Goal: Information Seeking & Learning: Learn about a topic

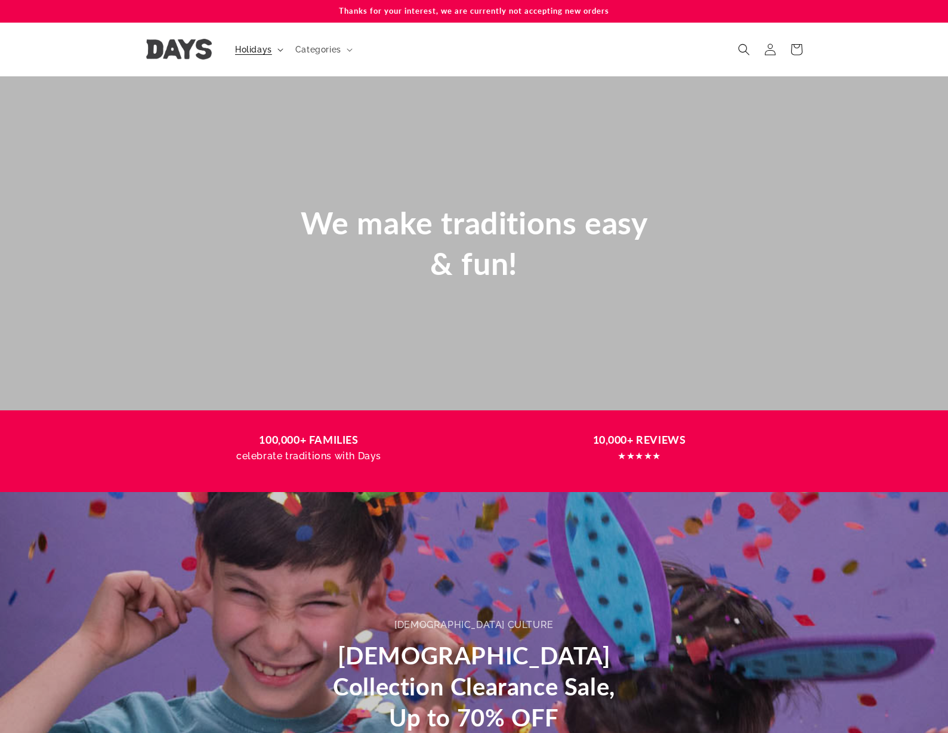
click at [246, 53] on span "Holidays" at bounding box center [253, 49] width 37 height 11
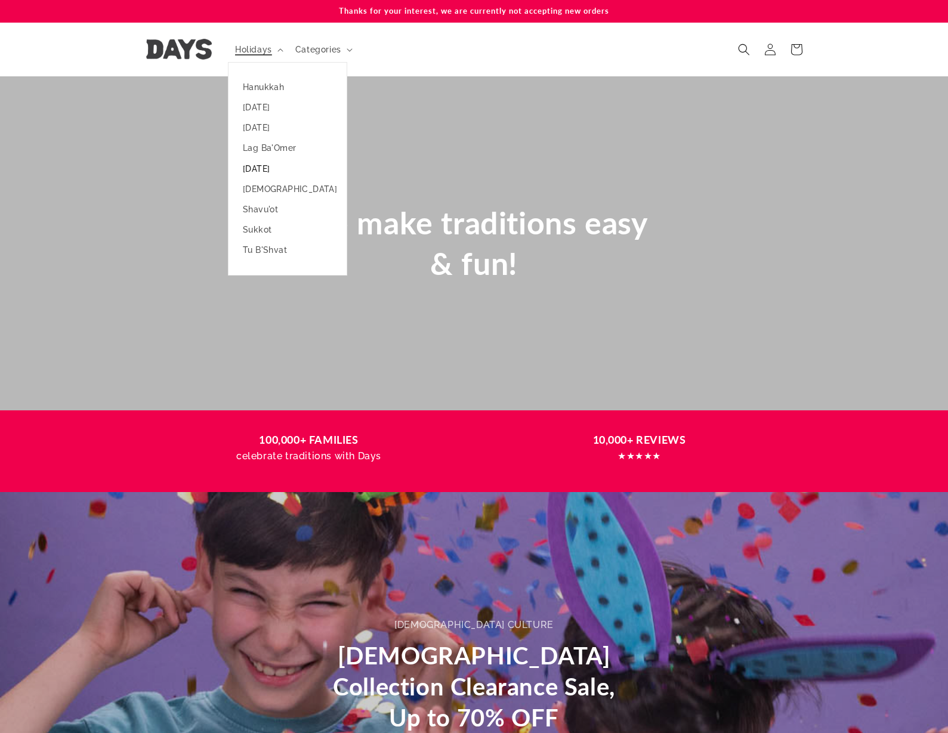
click at [269, 172] on link "[DATE]" at bounding box center [288, 169] width 118 height 20
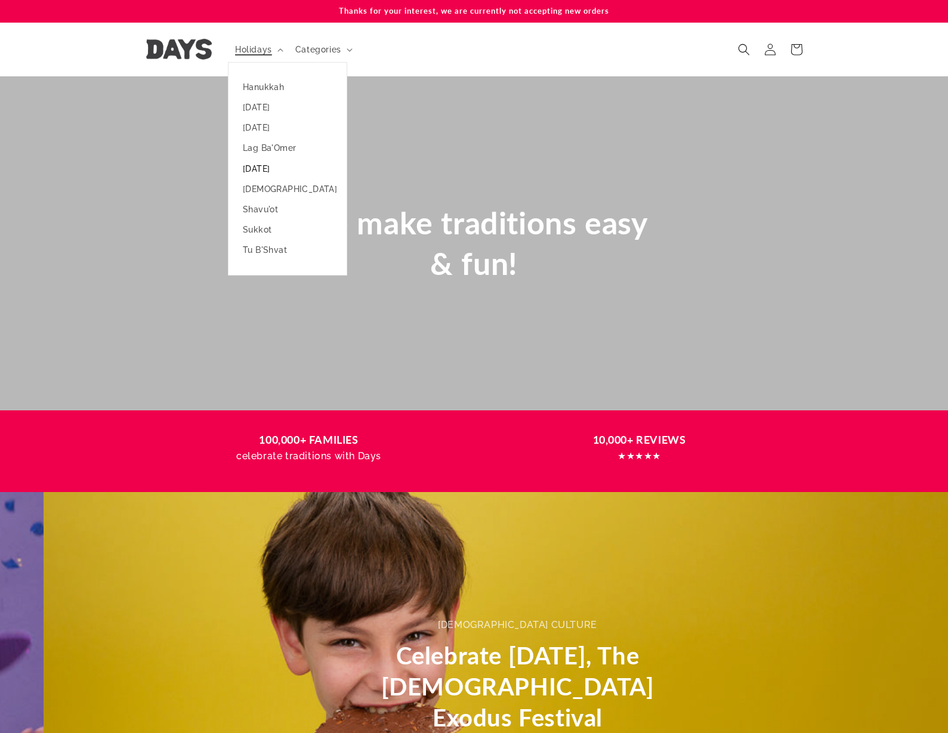
scroll to position [0, 940]
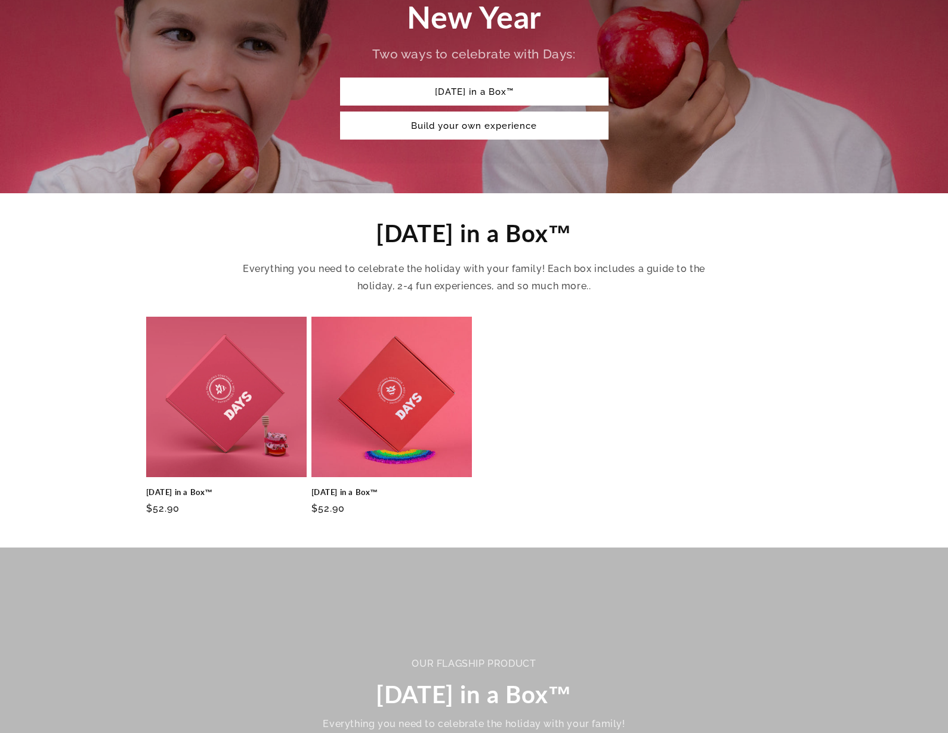
scroll to position [239, 0]
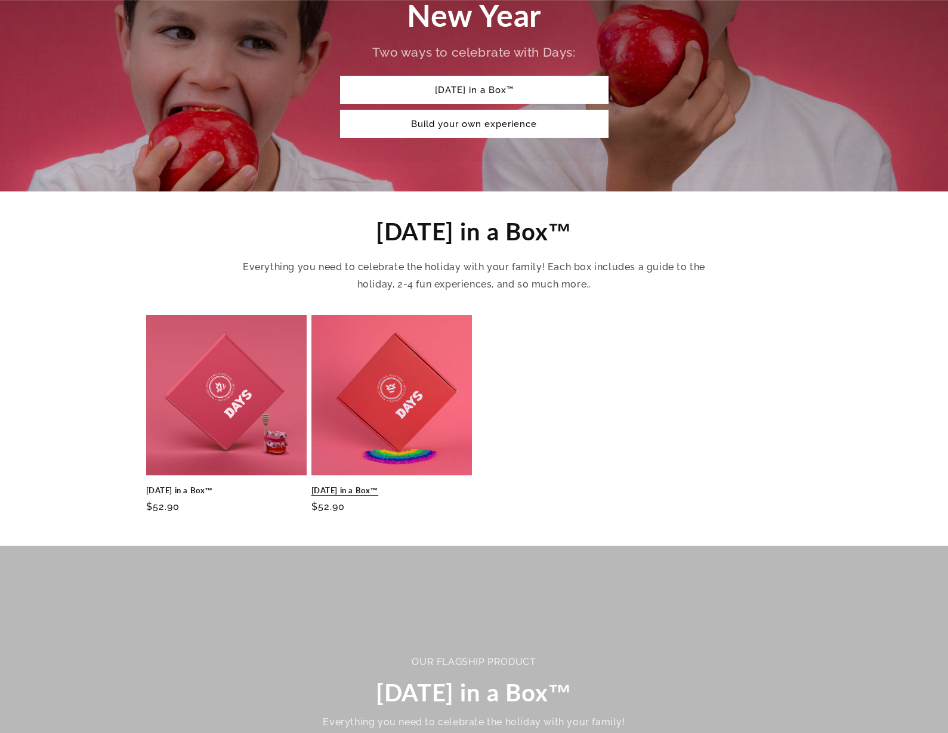
click at [411, 486] on link "Rosh Hashanah in a Box™" at bounding box center [391, 491] width 161 height 10
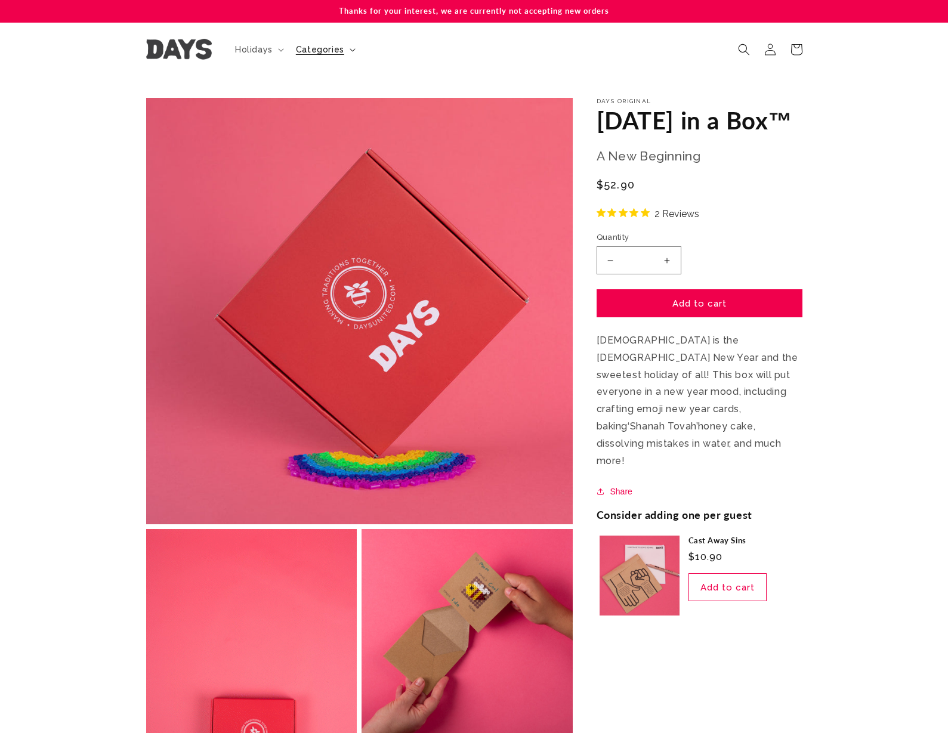
click at [335, 54] on span "Categories" at bounding box center [320, 49] width 48 height 11
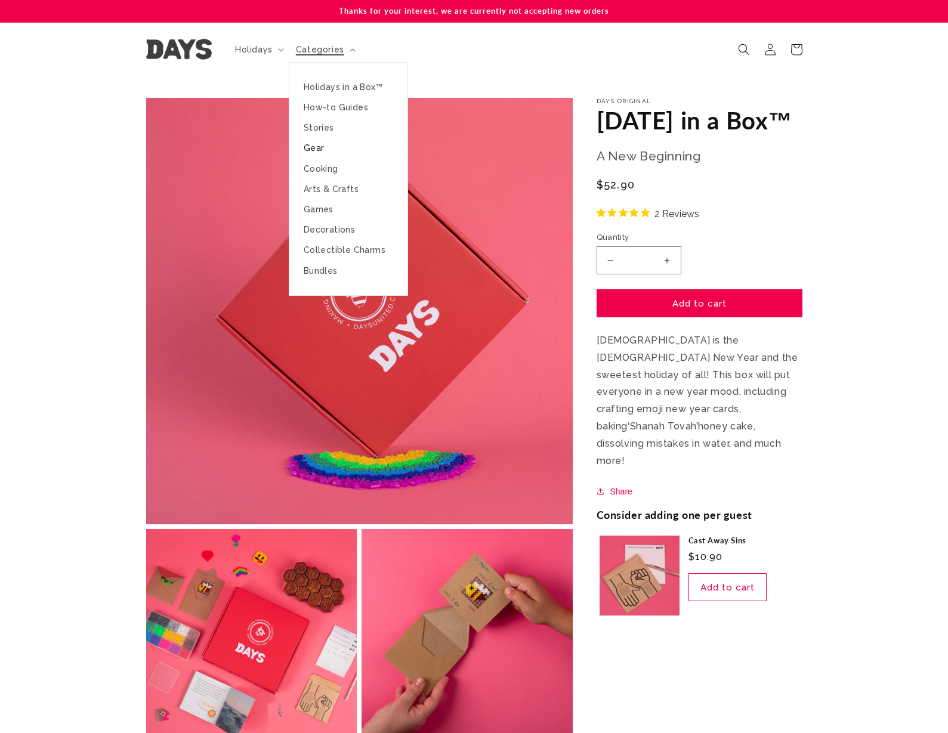
click at [313, 146] on link "Gear" at bounding box center [348, 148] width 118 height 20
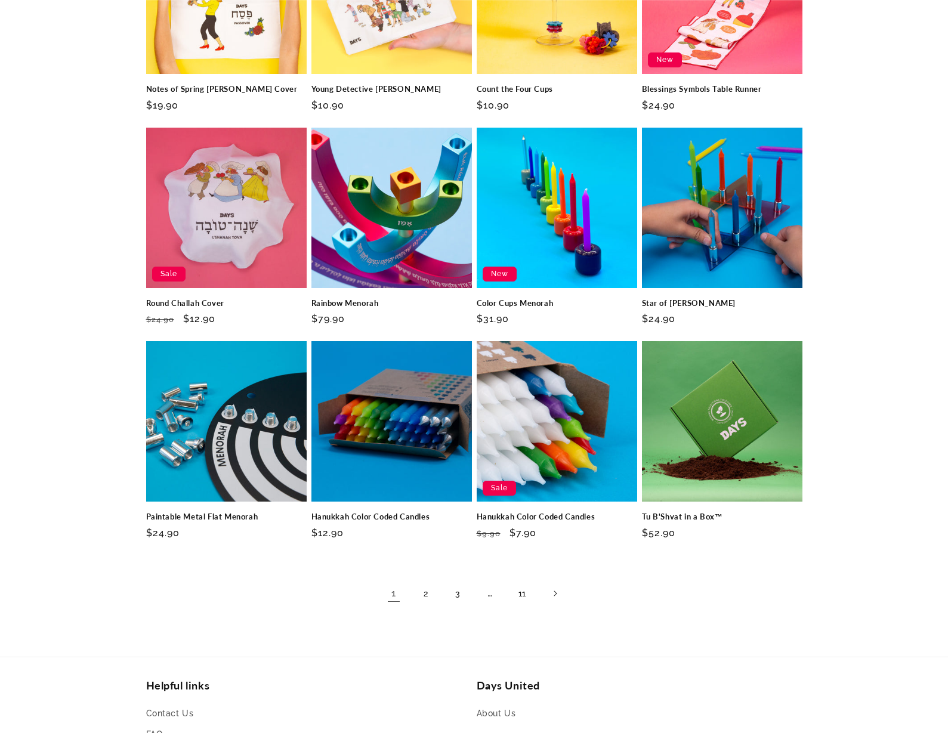
scroll to position [537, 0]
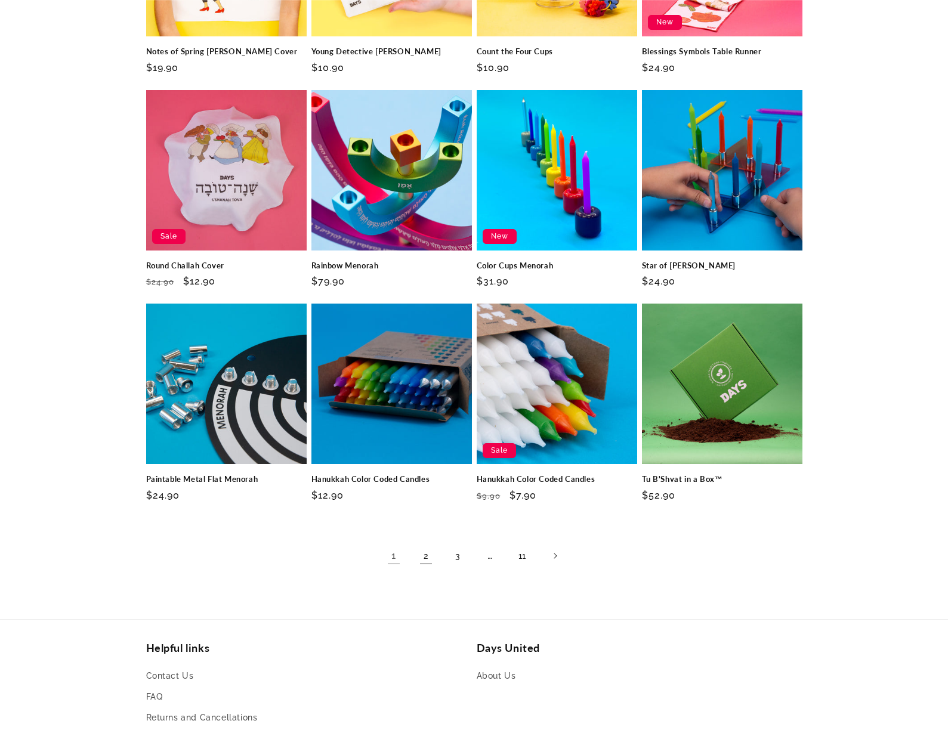
click at [419, 554] on link "2" at bounding box center [426, 556] width 26 height 26
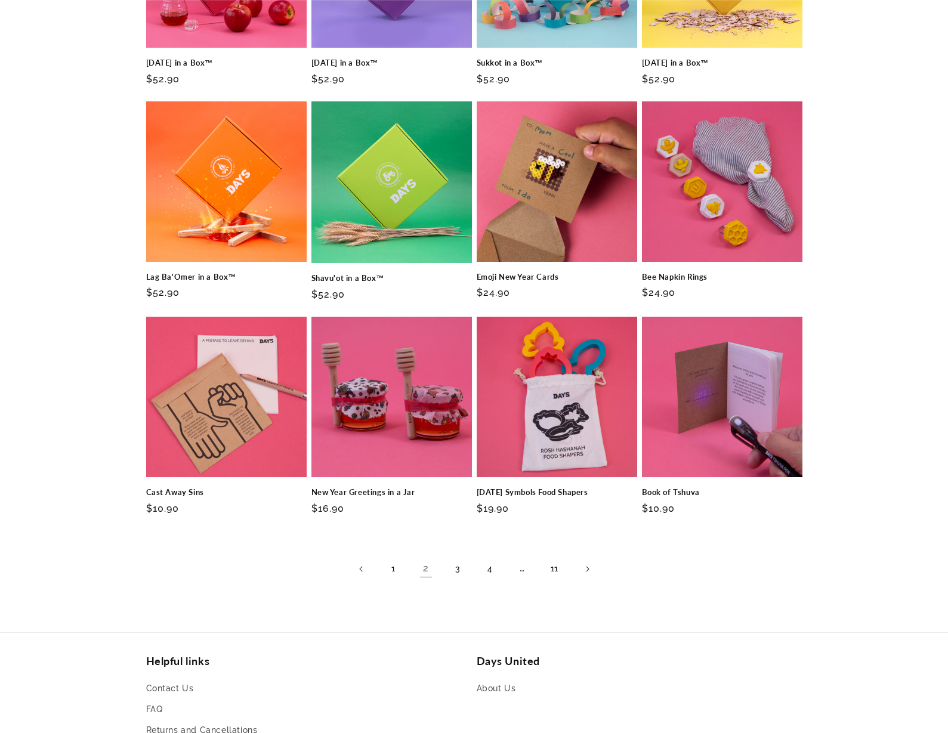
scroll to position [597, 0]
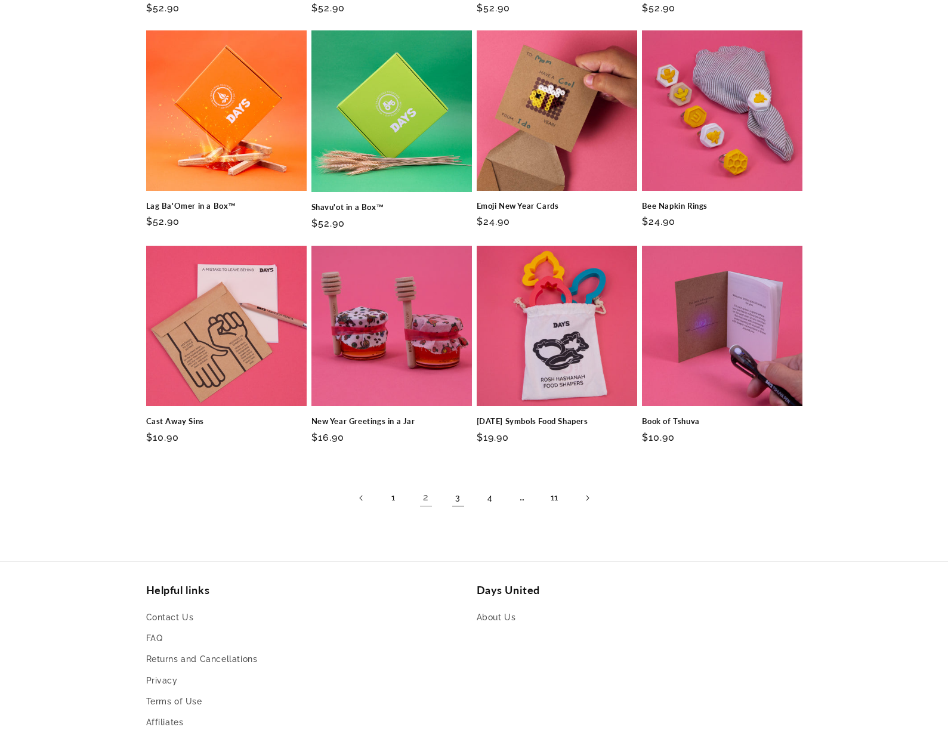
click at [459, 499] on link "3" at bounding box center [458, 498] width 26 height 26
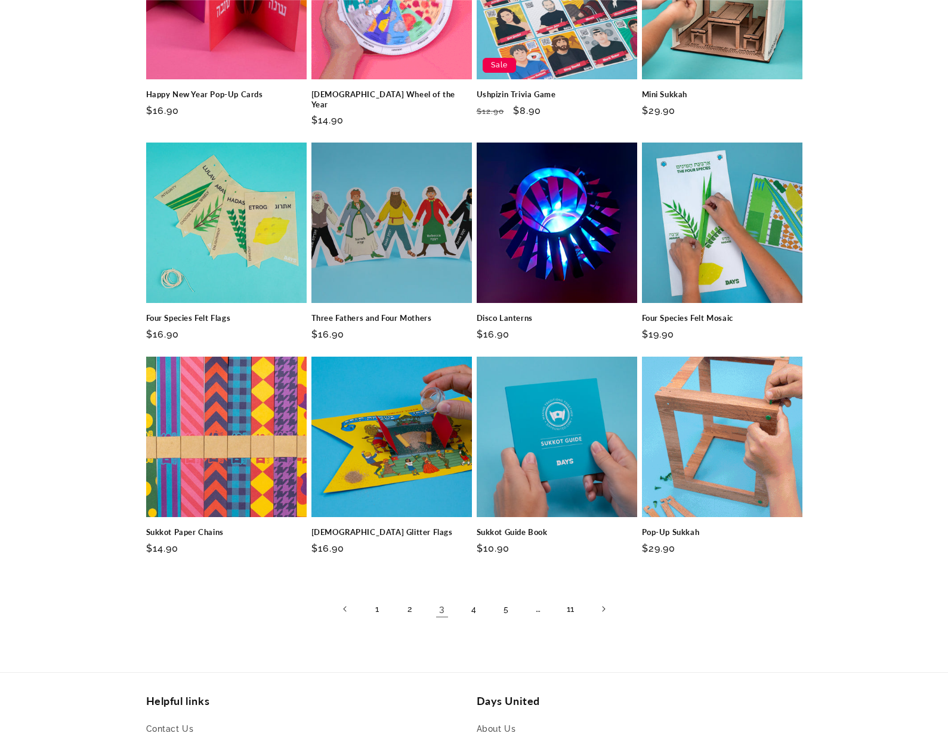
scroll to position [537, 0]
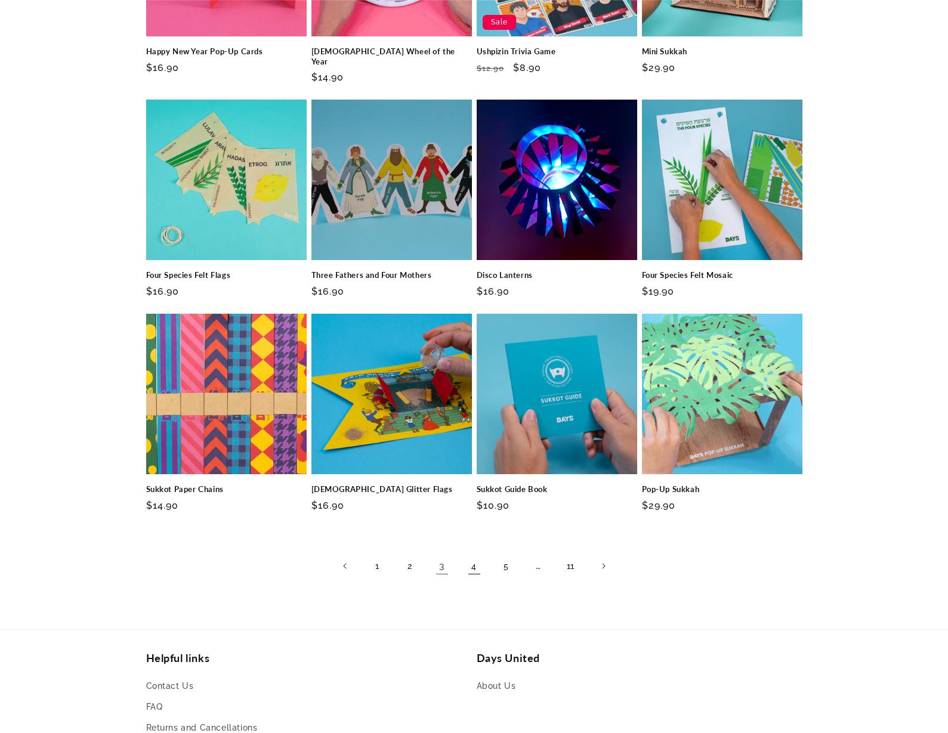
click at [477, 555] on link "4" at bounding box center [474, 566] width 26 height 26
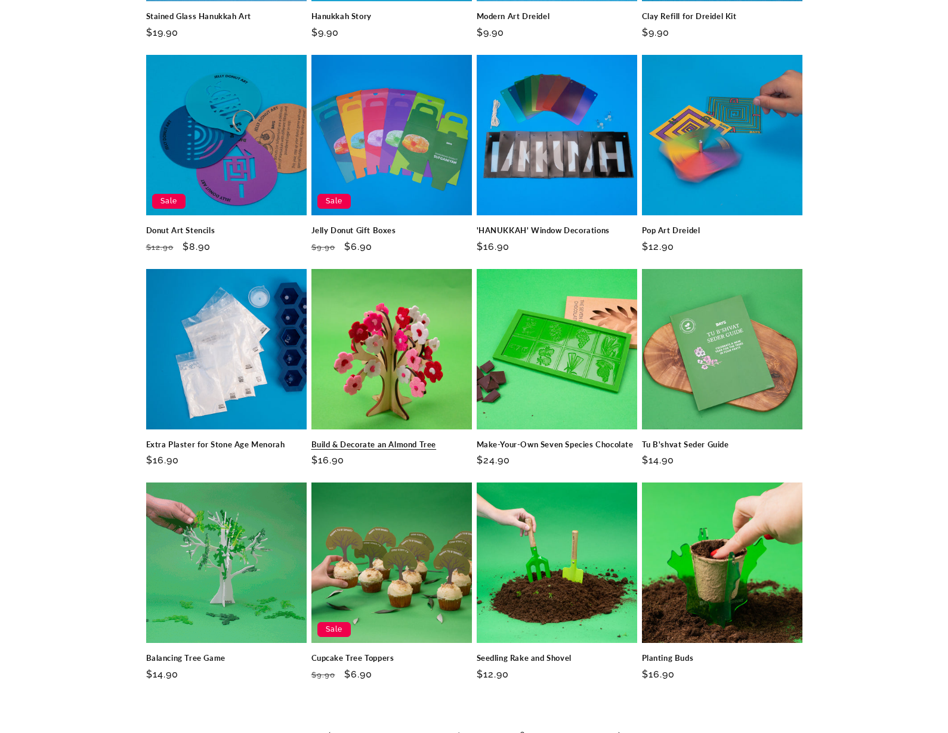
scroll to position [656, 0]
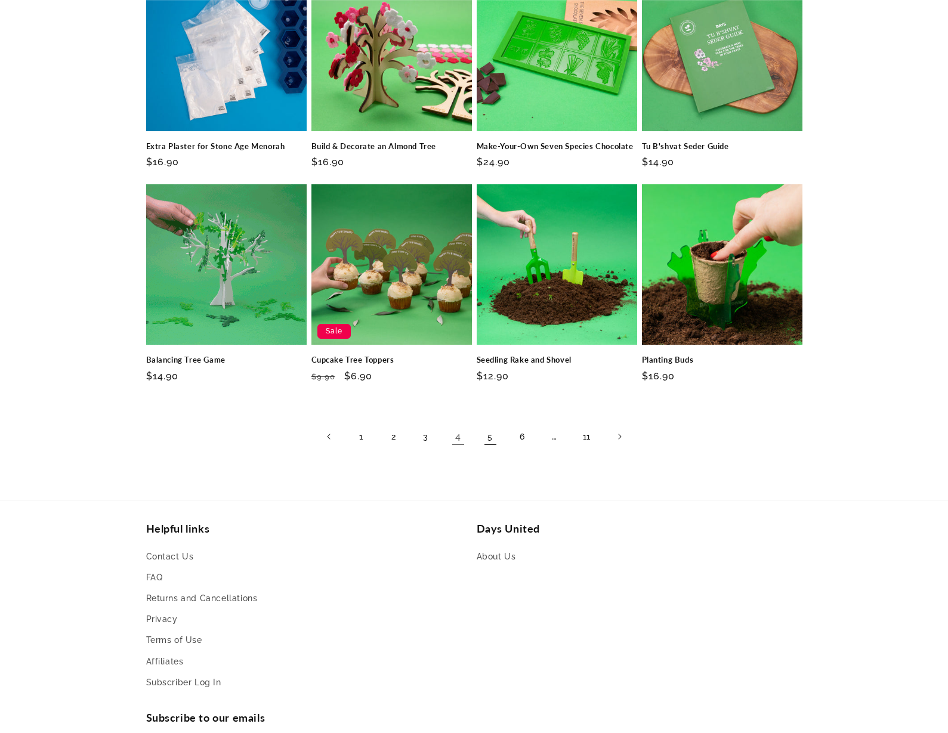
click at [490, 439] on link "5" at bounding box center [490, 437] width 26 height 26
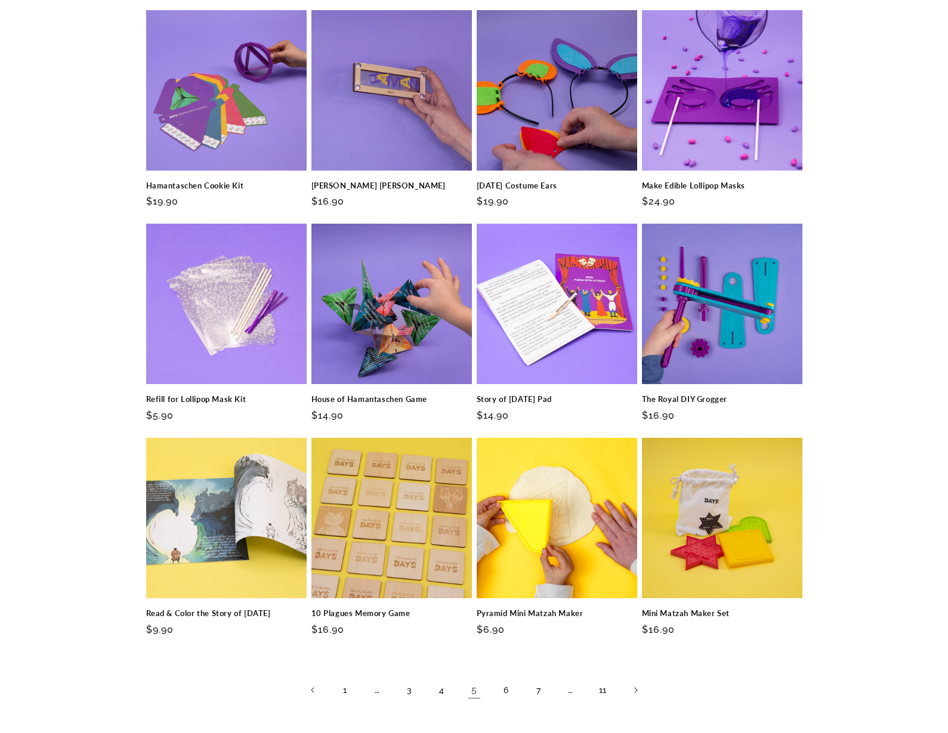
scroll to position [537, 0]
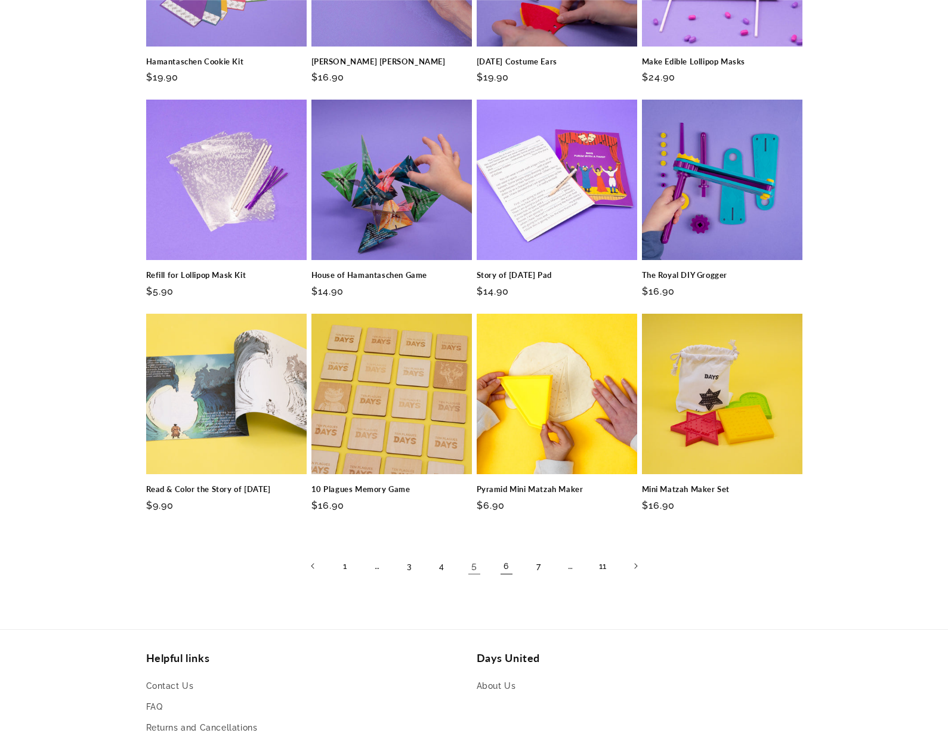
click at [505, 565] on link "6" at bounding box center [506, 566] width 26 height 26
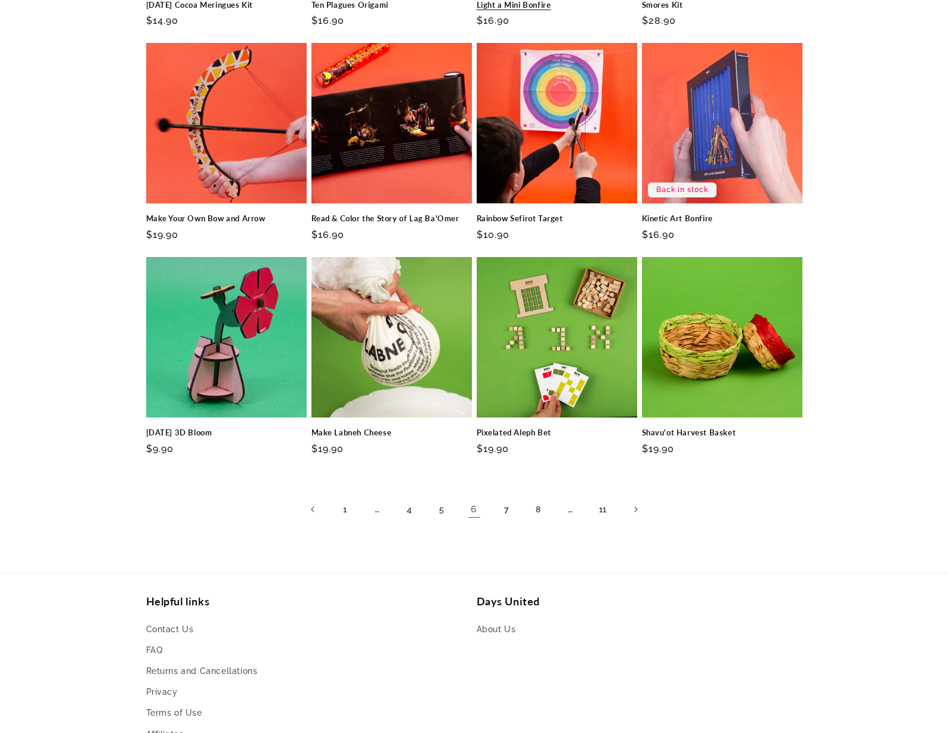
scroll to position [597, 0]
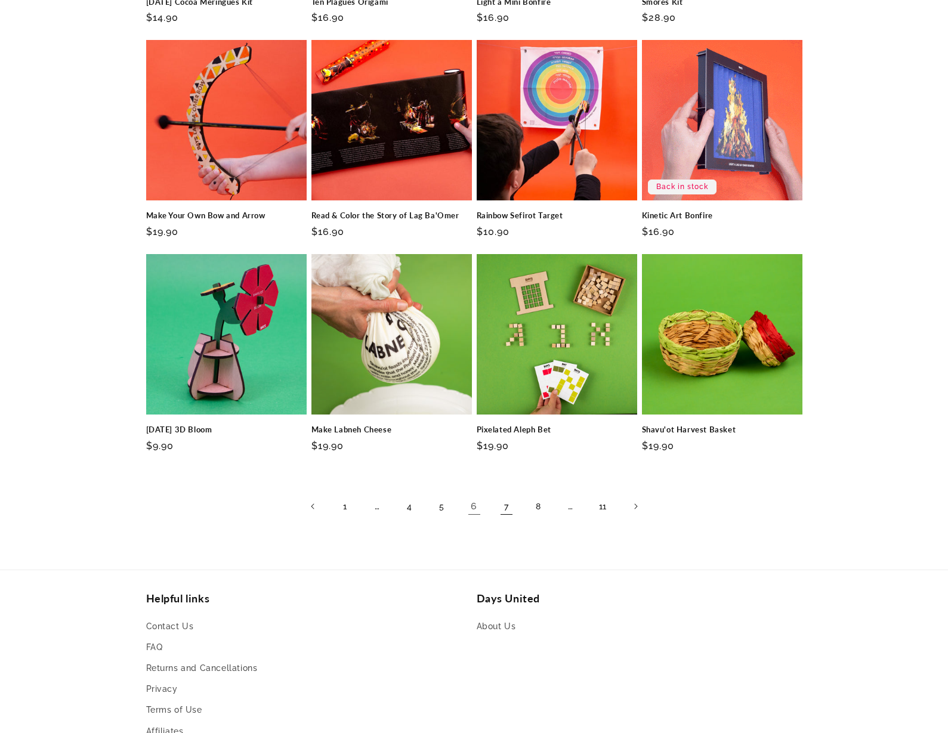
click at [502, 498] on link "7" at bounding box center [506, 506] width 26 height 26
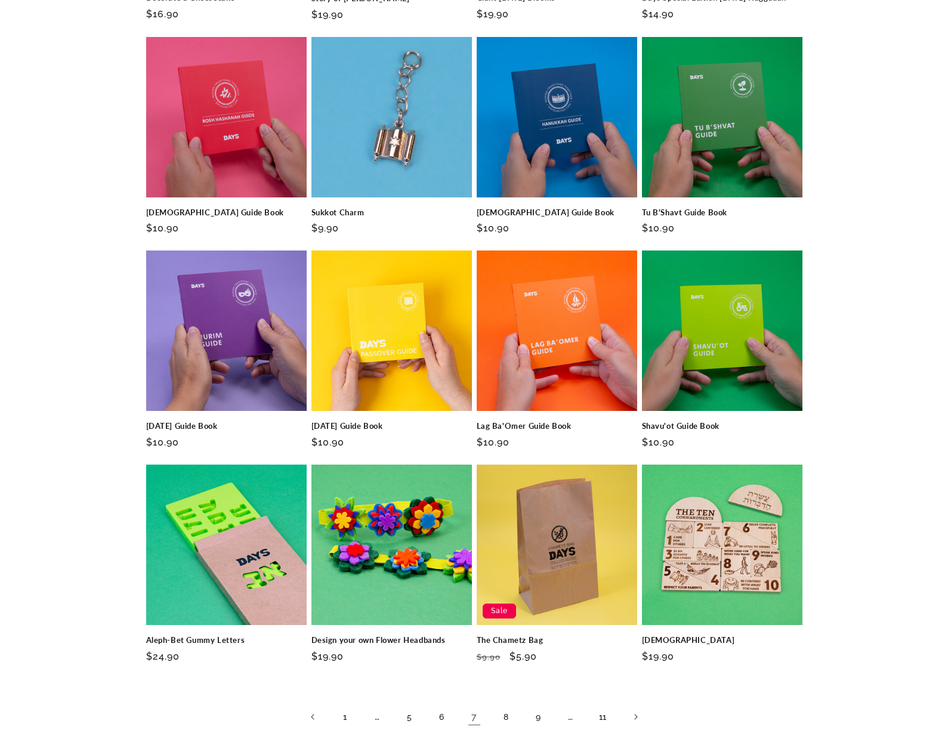
scroll to position [477, 0]
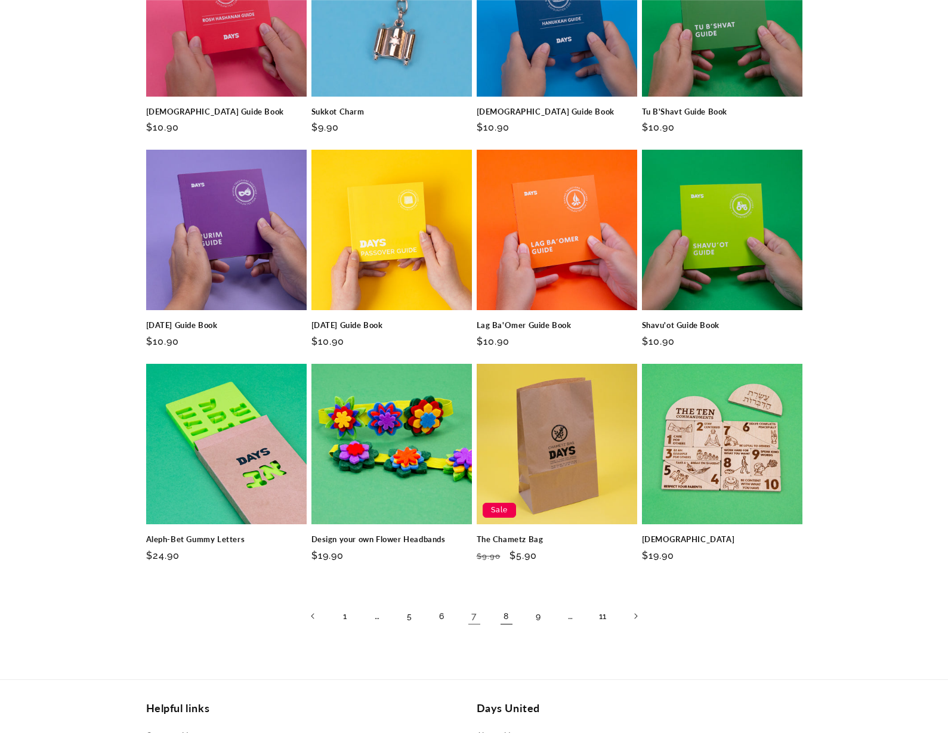
click at [508, 617] on link "8" at bounding box center [506, 616] width 26 height 26
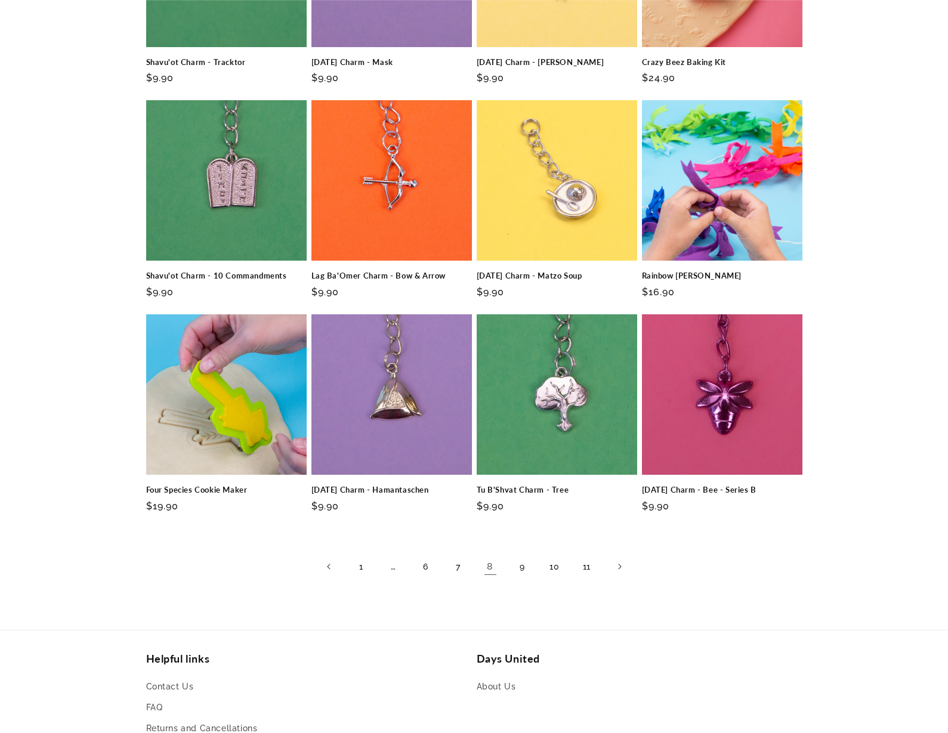
scroll to position [537, 0]
click at [523, 562] on link "9" at bounding box center [523, 566] width 26 height 26
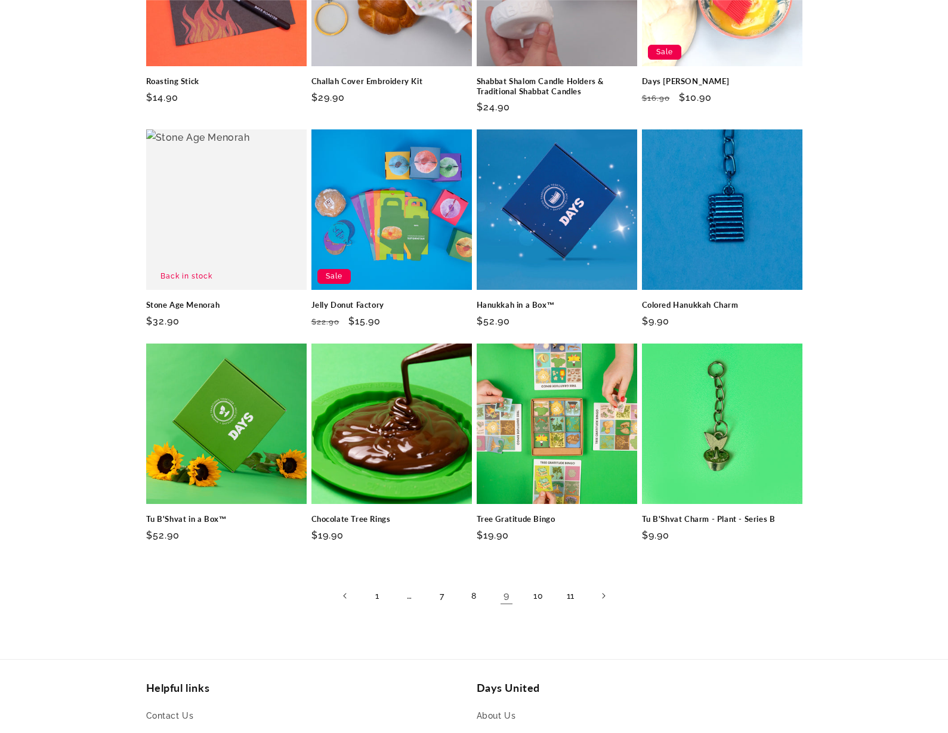
scroll to position [537, 0]
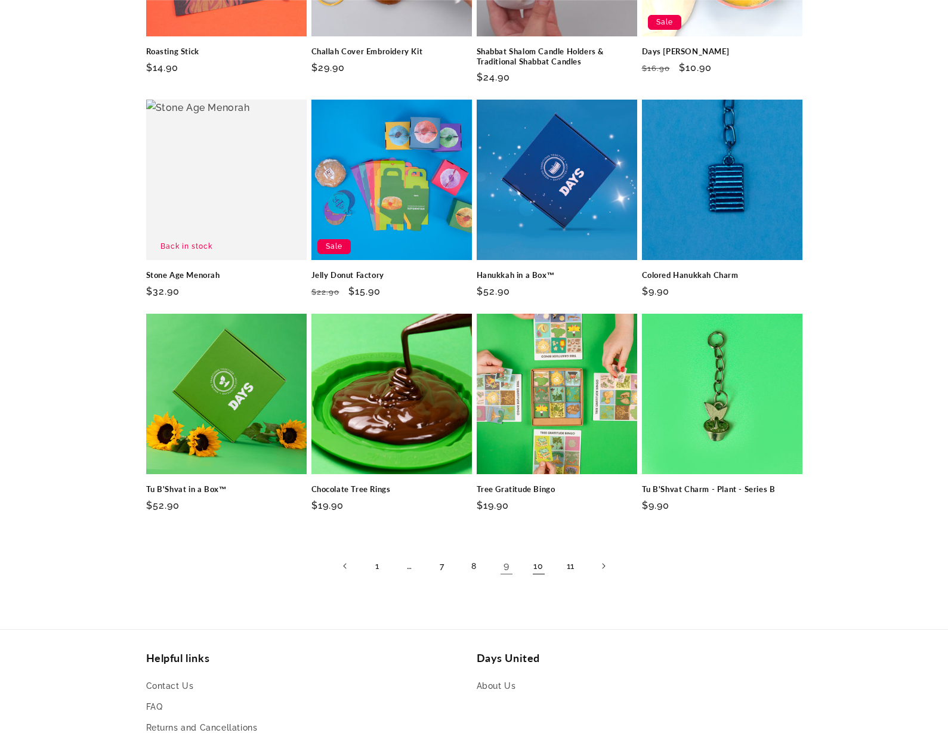
click at [544, 567] on link "10" at bounding box center [539, 566] width 26 height 26
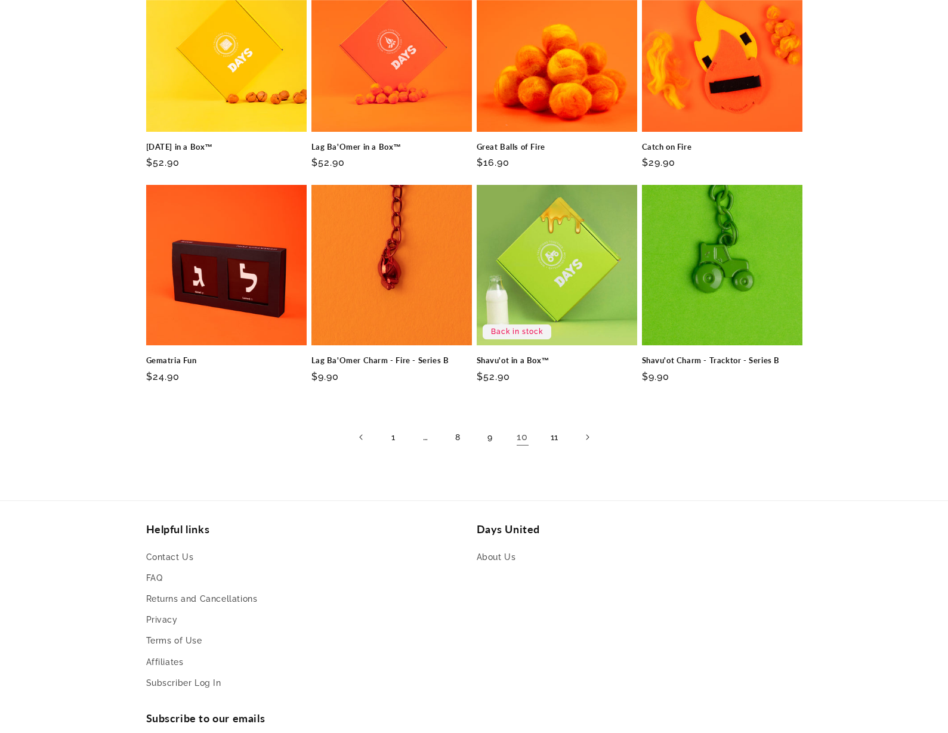
scroll to position [656, 0]
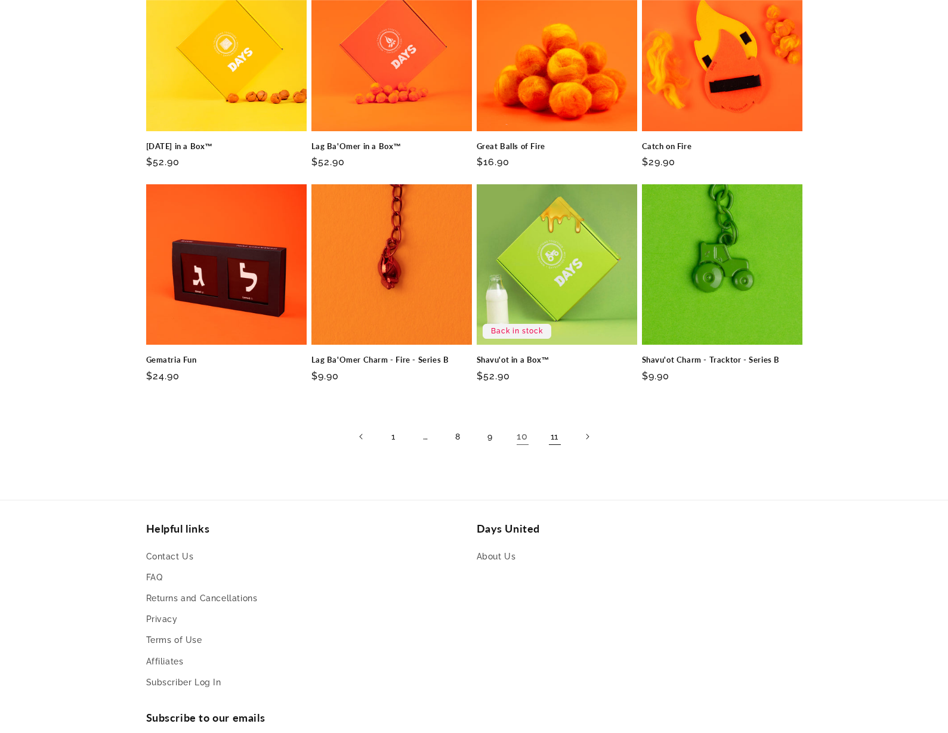
click at [551, 439] on link "11" at bounding box center [555, 437] width 26 height 26
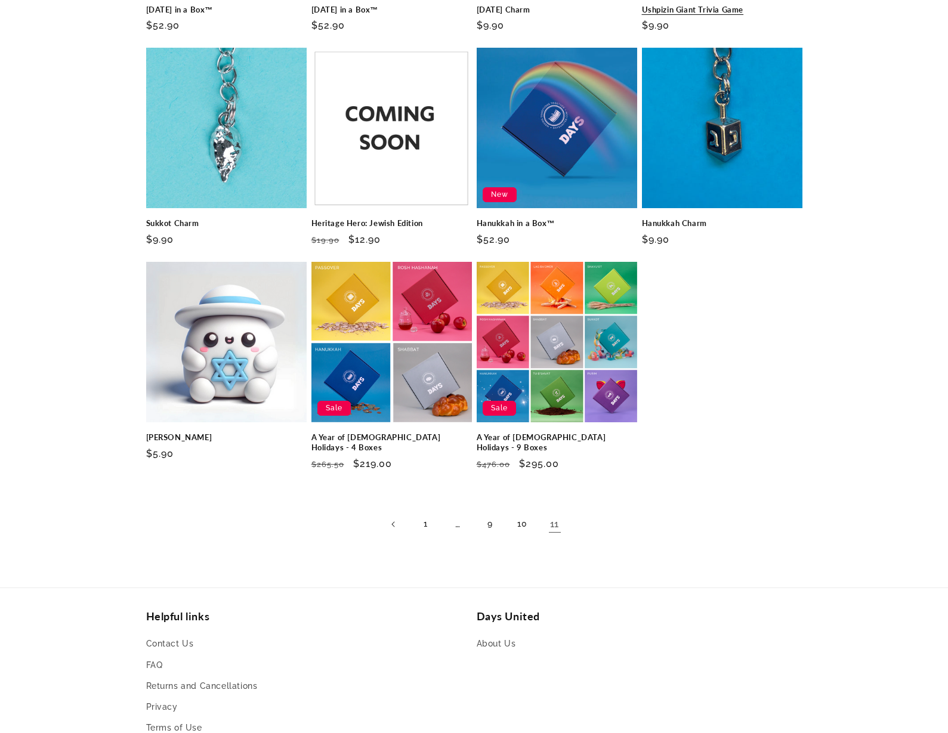
scroll to position [597, 0]
